Goal: Communication & Community: Ask a question

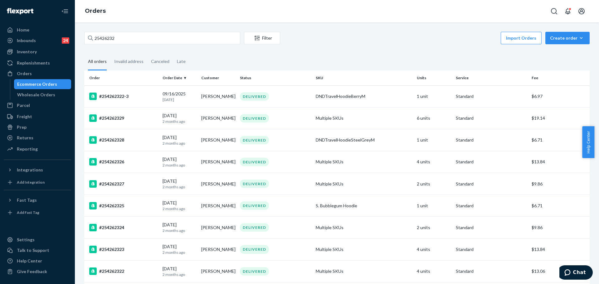
click at [170, 33] on input "25426232" at bounding box center [162, 38] width 156 height 12
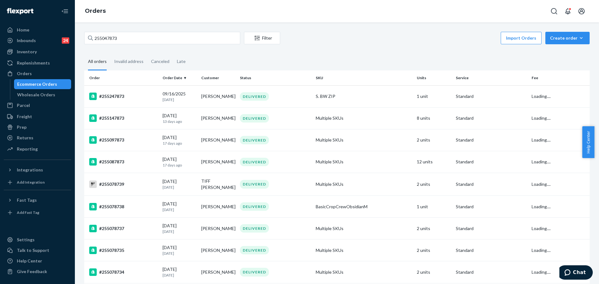
type input "255047873"
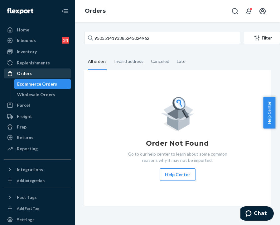
drag, startPoint x: 42, startPoint y: 76, endPoint x: 52, endPoint y: 72, distance: 10.1
click at [42, 76] on div "Orders" at bounding box center [37, 73] width 66 height 9
click at [35, 71] on div "Orders" at bounding box center [37, 73] width 66 height 9
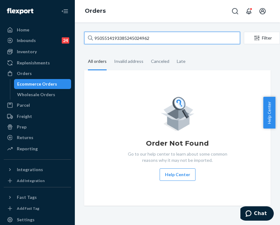
click at [121, 36] on input "9505514193385245024962" at bounding box center [162, 38] width 156 height 12
paste input "255234137"
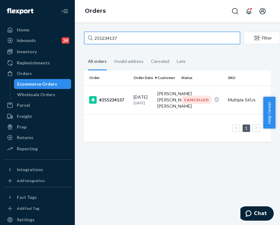
type input "255234137"
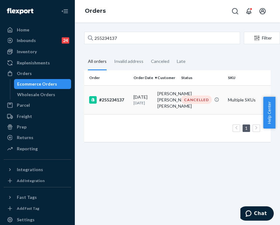
click at [176, 106] on td "Luz Adriana Martinez tabares" at bounding box center [167, 99] width 24 height 29
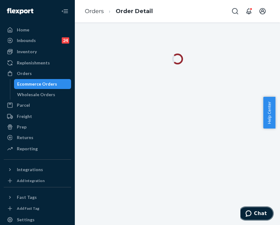
click at [260, 214] on span "Chat" at bounding box center [260, 214] width 13 height 6
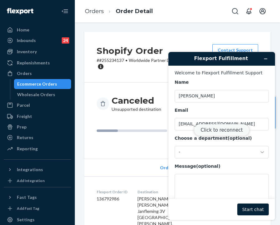
click at [233, 130] on button "Click to reconnect" at bounding box center [221, 130] width 55 height 12
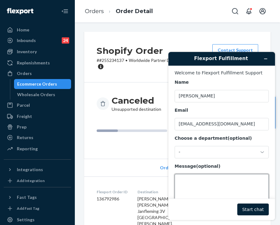
click at [221, 184] on textarea "Message (optional)" at bounding box center [222, 191] width 94 height 35
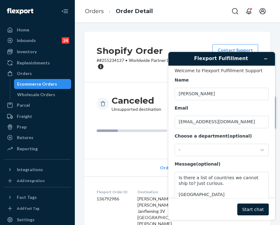
click at [108, 200] on dd "136792986" at bounding box center [112, 199] width 31 height 6
copy dd "136792986"
click at [194, 196] on textarea "Is there a list of countries we cannot ship to? Just curious. Flexport" at bounding box center [222, 189] width 94 height 35
paste textarea "136792986"
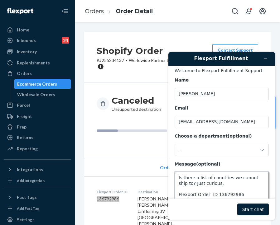
click at [239, 196] on textarea "Is there a list of countries we cannot ship to? Just curious. Flexport Order ID…" at bounding box center [222, 189] width 94 height 35
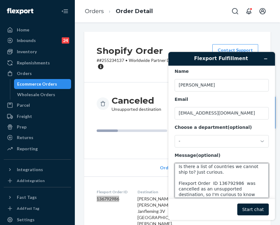
scroll to position [8, 0]
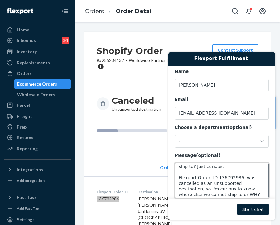
click at [207, 177] on textarea "Is there a list of countries we cannot ship to? Just curious. Flexport Order ID…" at bounding box center [222, 180] width 94 height 35
type textarea "Is there a list of countries we cannot ship to? Just curious. Flexport Order ID…"
click at [256, 212] on button "Start chat" at bounding box center [252, 210] width 31 height 12
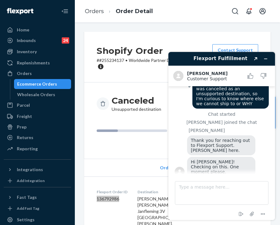
scroll to position [26, 0]
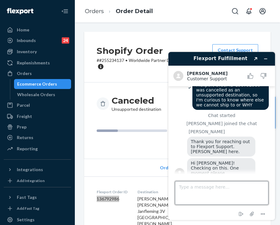
click at [208, 191] on textarea "Type a message here..." at bounding box center [222, 193] width 94 height 24
type textarea "thank you!"
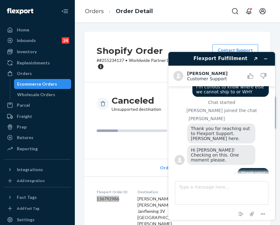
scroll to position [41, 0]
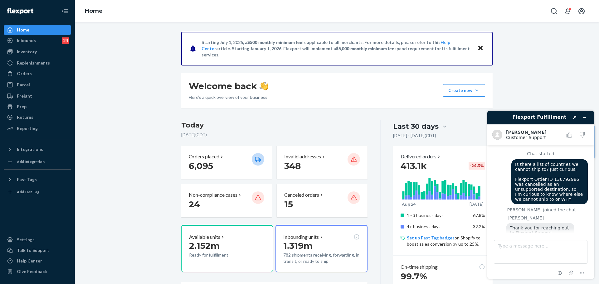
scroll to position [41, 0]
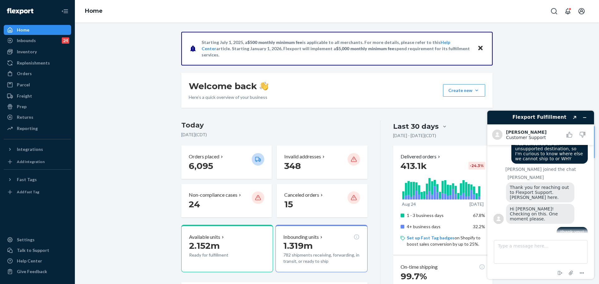
click at [42, 112] on ul "Home Inbounds 24 Shipping Plans Problems 24 Inventory Products Replenishments O…" at bounding box center [37, 79] width 67 height 109
click at [41, 114] on div "Returns" at bounding box center [37, 117] width 66 height 9
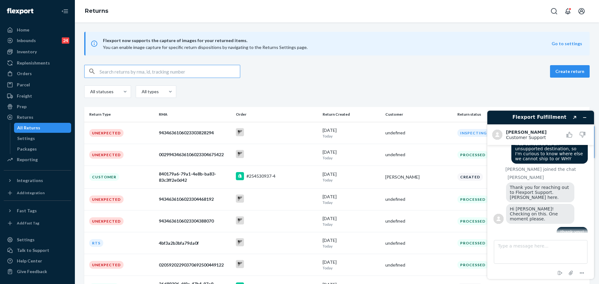
click at [149, 71] on input "text" at bounding box center [169, 71] width 140 height 12
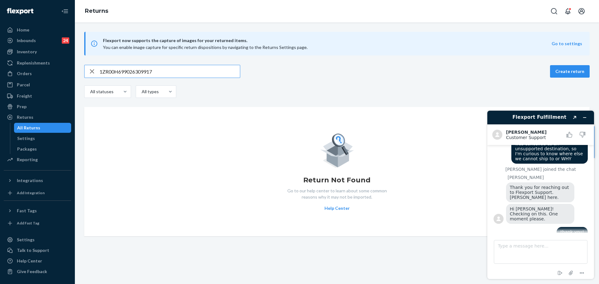
type input "1ZR00H699026309917"
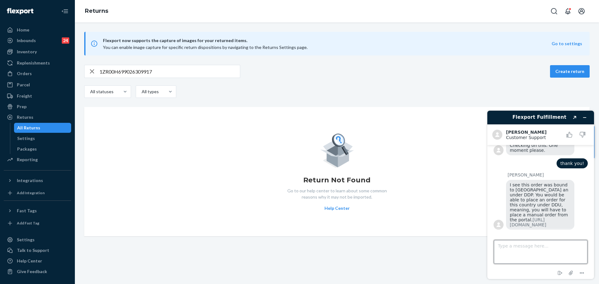
click at [558, 243] on textarea "Type a message here..." at bounding box center [541, 252] width 94 height 24
type textarea "OH okay thank you for letting me know! I appreciate this"
click at [526, 217] on link "https://support.portal.flexport.com/hc/en-us/articles/16176579103511-List-of-Su…" at bounding box center [527, 222] width 36 height 10
click at [541, 253] on textarea "OH okay thank you for letting me know! I appreciate this" at bounding box center [541, 252] width 94 height 24
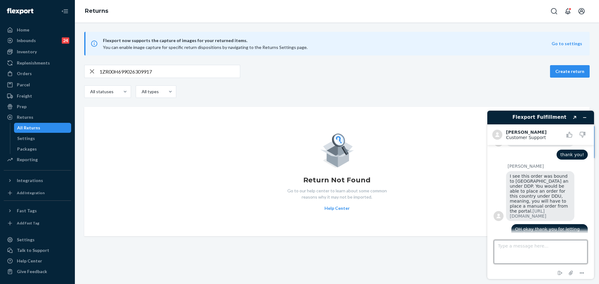
scroll to position [136, 0]
